Goal: Browse casually

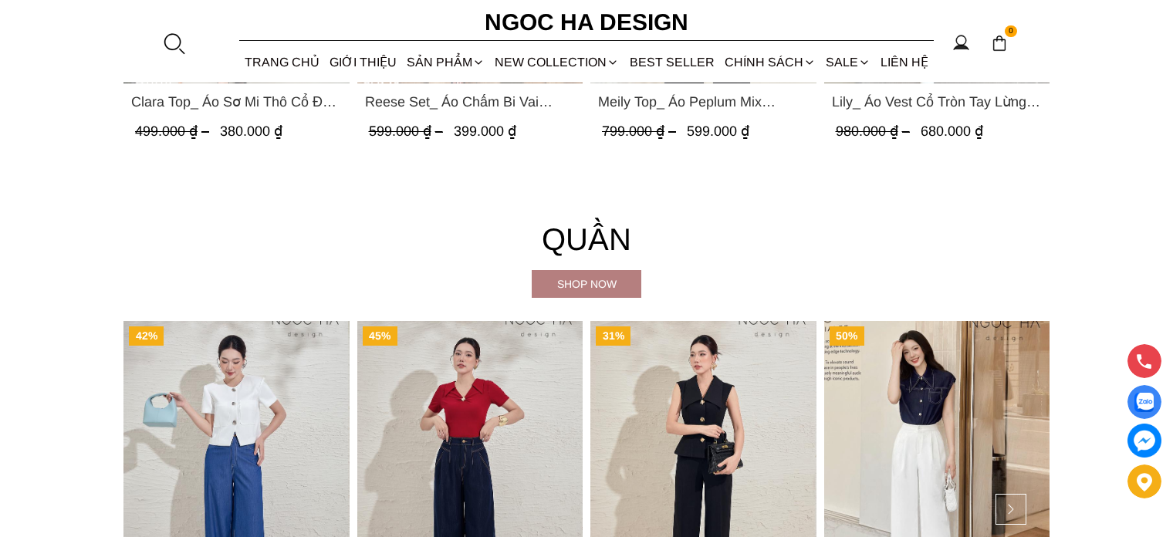
scroll to position [2237, 0]
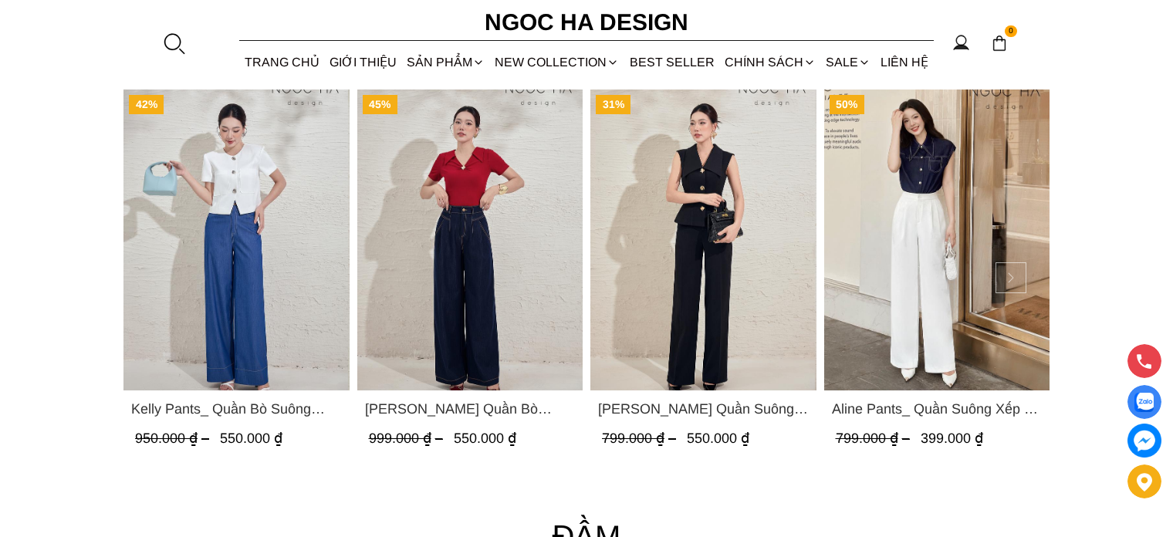
click at [1017, 282] on button at bounding box center [1010, 277] width 31 height 31
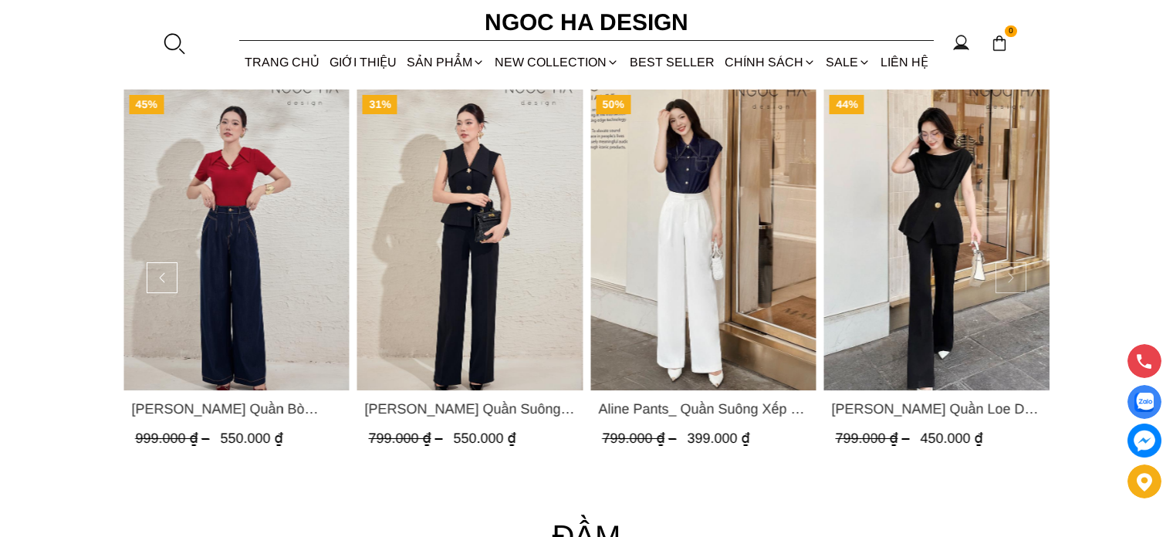
click at [1017, 282] on button at bounding box center [1010, 277] width 31 height 31
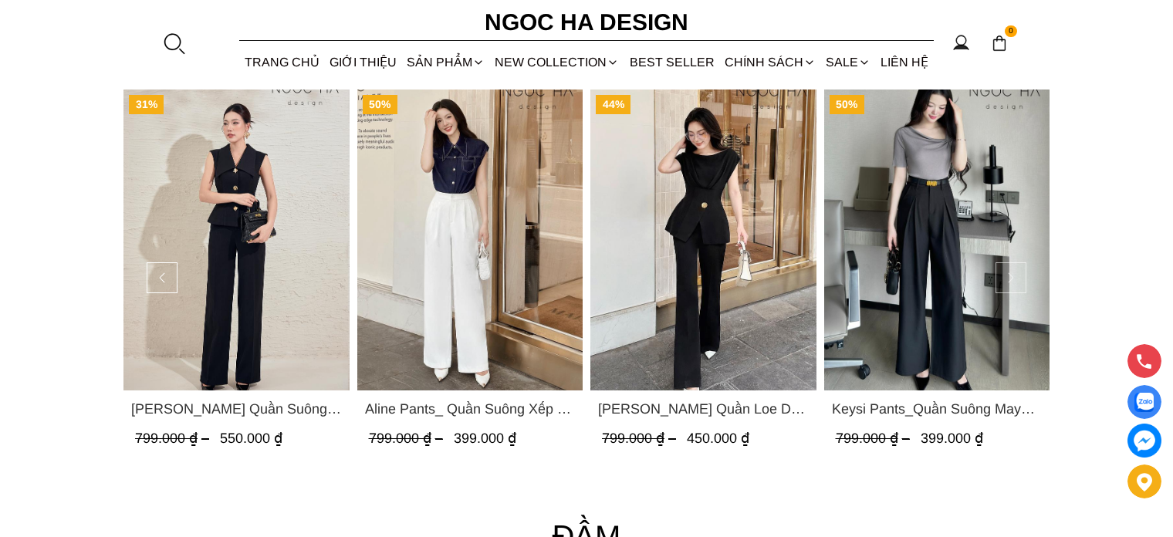
click at [1017, 282] on button at bounding box center [1010, 277] width 31 height 31
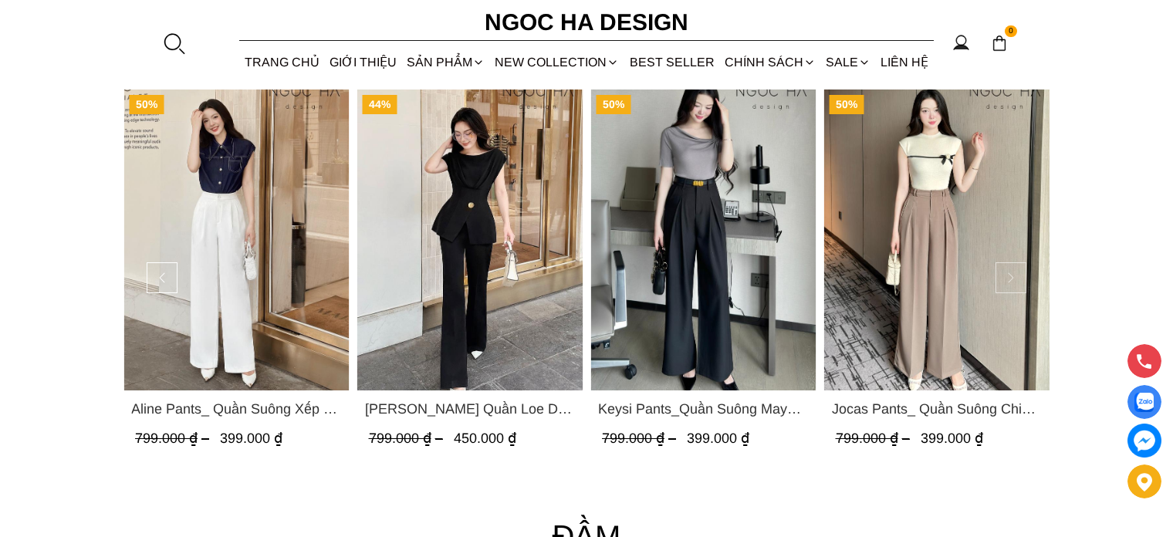
click at [1017, 282] on button at bounding box center [1010, 277] width 31 height 31
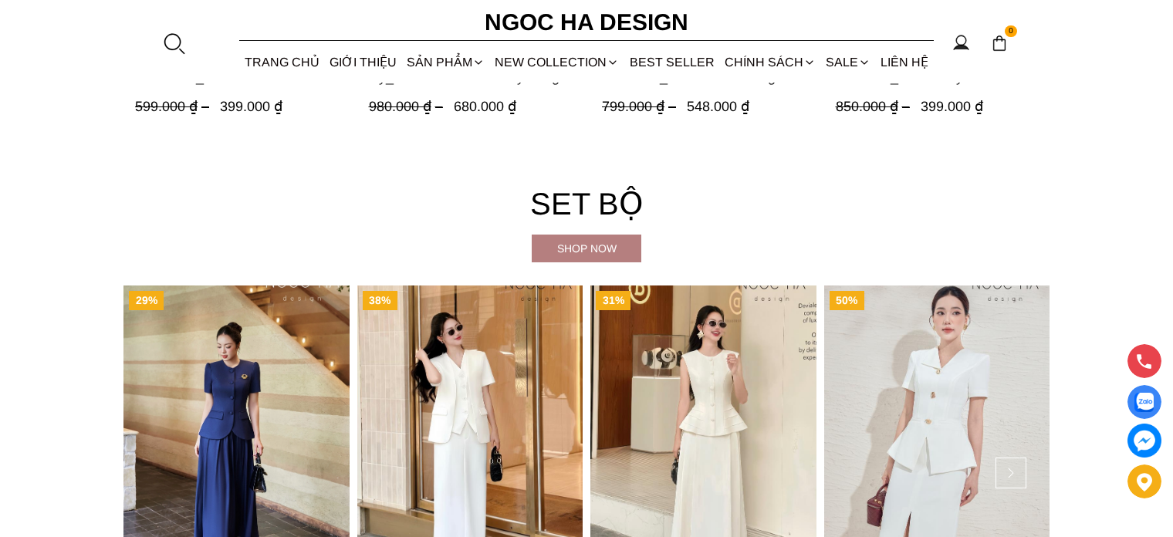
scroll to position [3780, 0]
